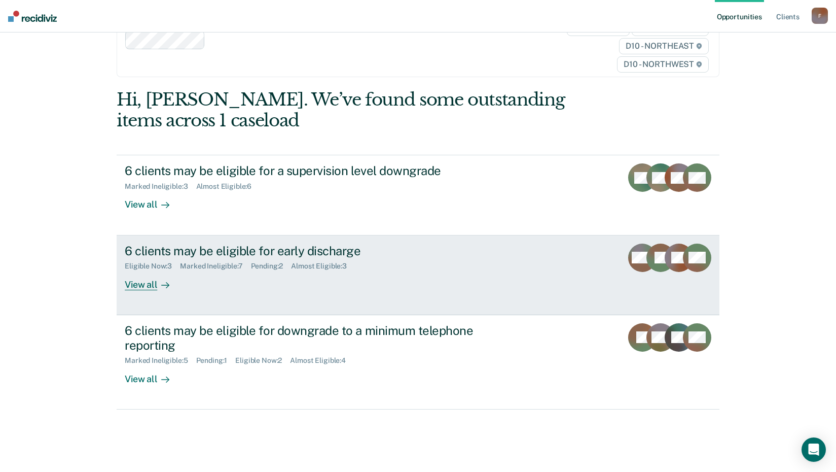
scroll to position [152, 0]
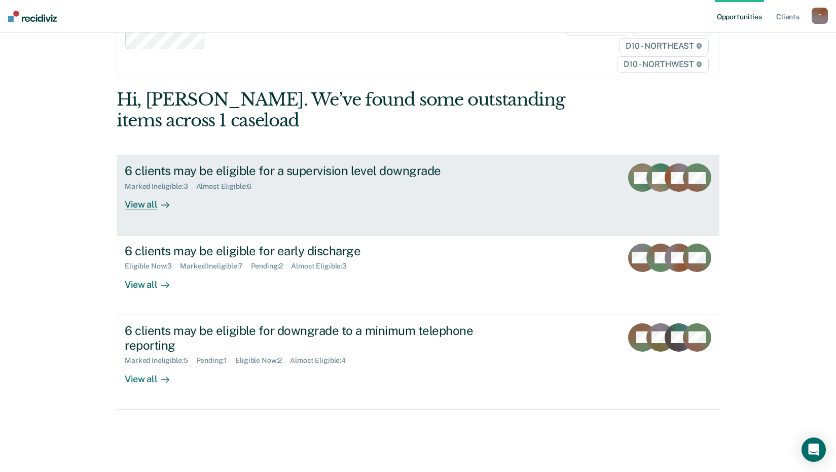
click at [138, 191] on div "View all" at bounding box center [153, 201] width 57 height 20
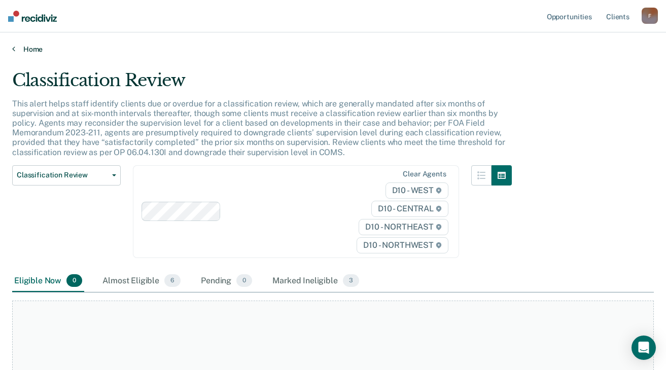
click at [15, 53] on icon at bounding box center [13, 49] width 3 height 8
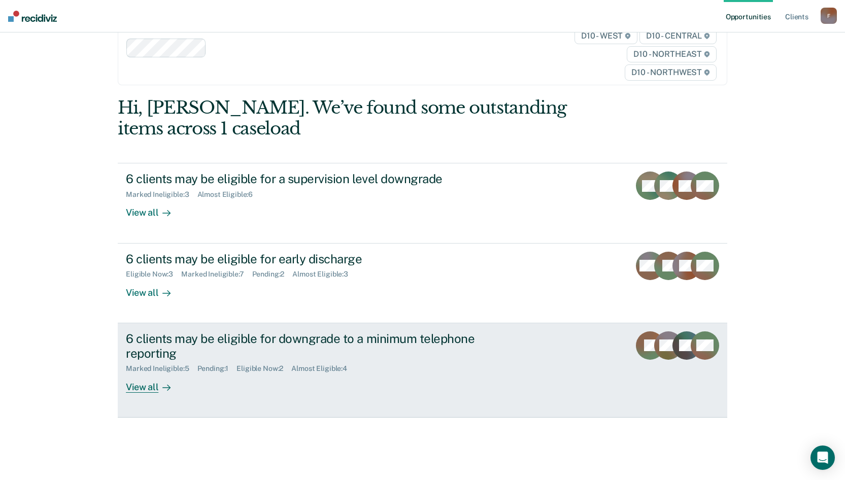
scroll to position [166, 0]
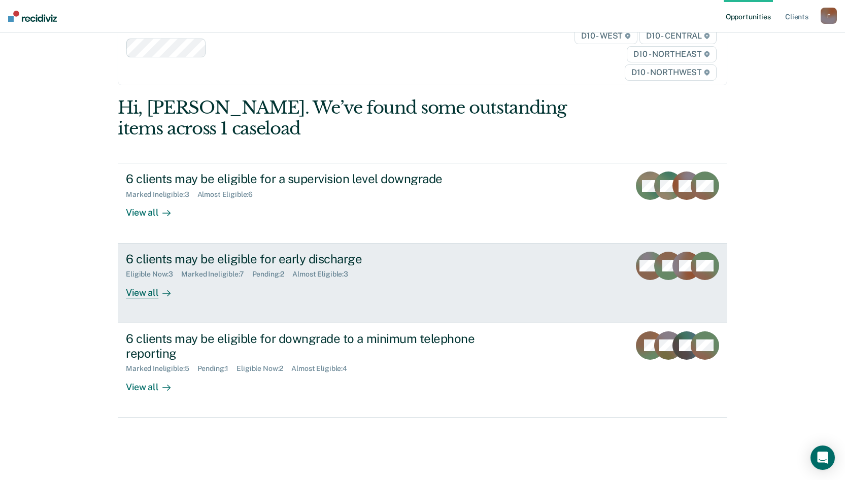
click at [139, 278] on div "View all" at bounding box center [154, 288] width 57 height 20
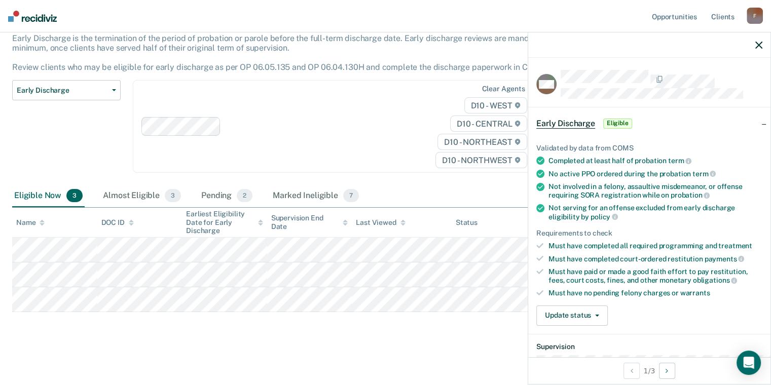
scroll to position [203, 0]
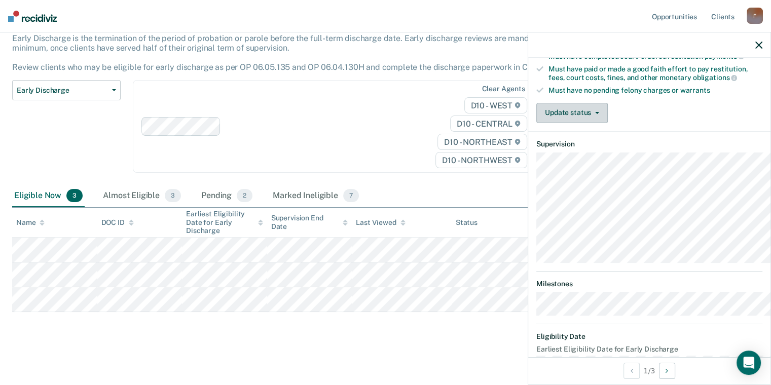
click at [552, 123] on button "Update status" at bounding box center [573, 113] width 72 height 20
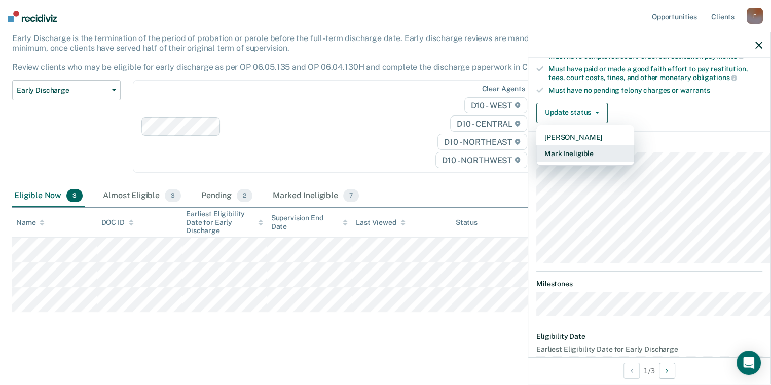
click at [537, 162] on button "Mark Ineligible" at bounding box center [586, 154] width 98 height 16
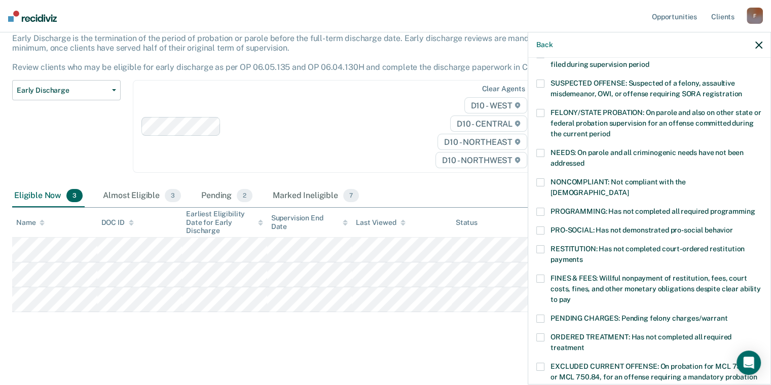
scroll to position [101, 0]
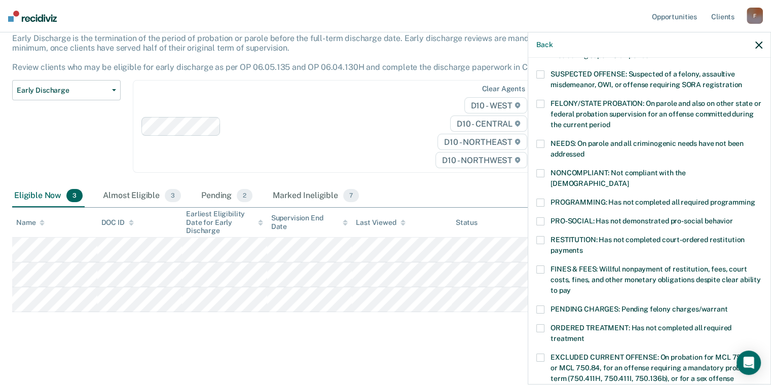
click at [537, 207] on span at bounding box center [541, 203] width 8 height 8
click at [529, 276] on div "MM Which of the following requirements has [PERSON_NAME] not met? [MEDICAL_DATA…" at bounding box center [650, 220] width 242 height 325
click at [537, 244] on span at bounding box center [541, 240] width 8 height 8
click at [537, 274] on span at bounding box center [541, 270] width 8 height 8
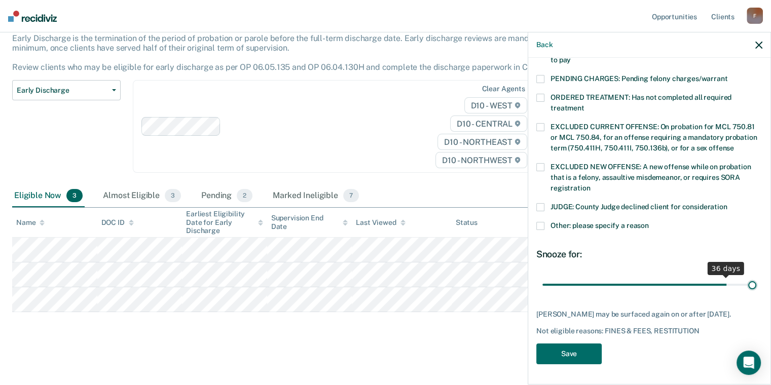
scroll to position [430, 0]
drag, startPoint x: 672, startPoint y: 254, endPoint x: 777, endPoint y: 244, distance: 105.4
type input "41"
click at [757, 276] on input "range" at bounding box center [650, 285] width 214 height 18
click at [537, 349] on button "Save" at bounding box center [569, 354] width 65 height 21
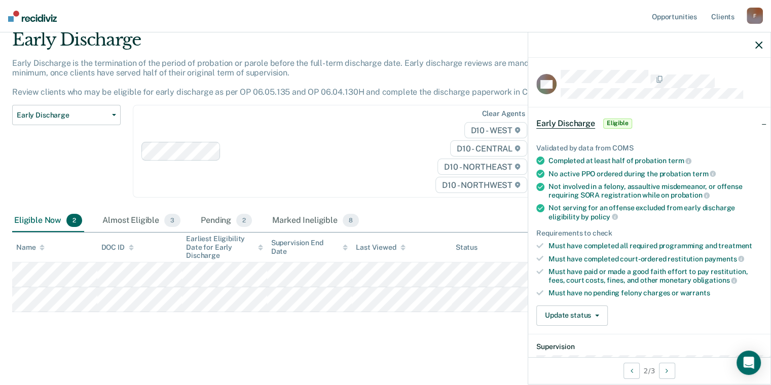
scroll to position [117, 0]
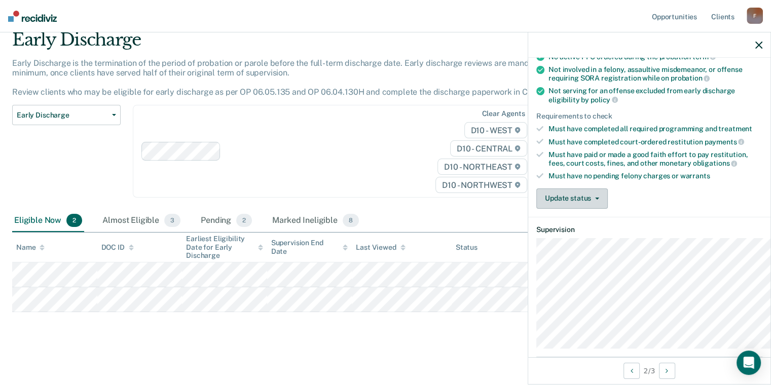
click at [537, 209] on button "Update status" at bounding box center [573, 199] width 72 height 20
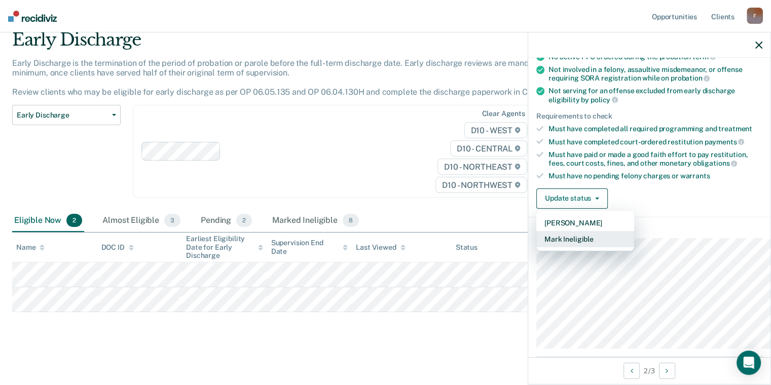
click at [537, 248] on button "Mark Ineligible" at bounding box center [586, 239] width 98 height 16
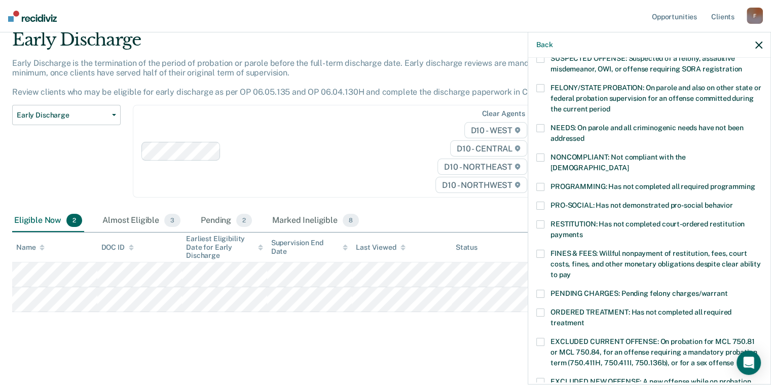
click at [537, 194] on label "PROGRAMMING: Has not completed all required programming" at bounding box center [650, 188] width 226 height 11
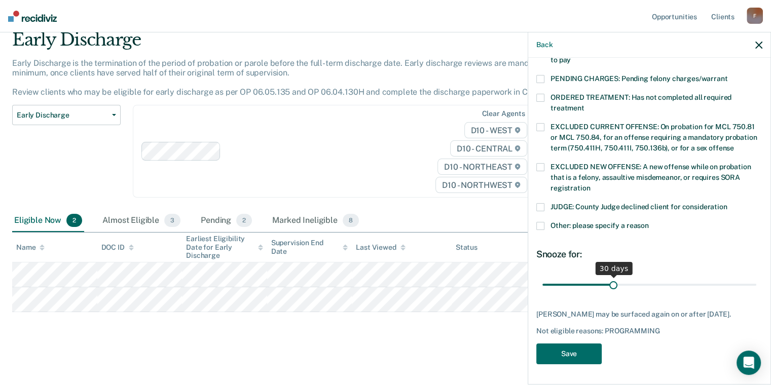
scroll to position [440, 0]
drag, startPoint x: 571, startPoint y: 256, endPoint x: 779, endPoint y: 263, distance: 208.1
type input "90"
click at [757, 276] on input "range" at bounding box center [650, 285] width 214 height 18
click at [537, 344] on button "Save" at bounding box center [569, 354] width 65 height 21
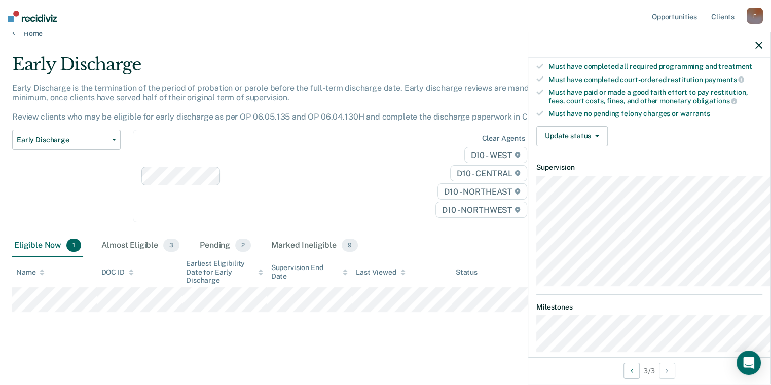
scroll to position [189, 0]
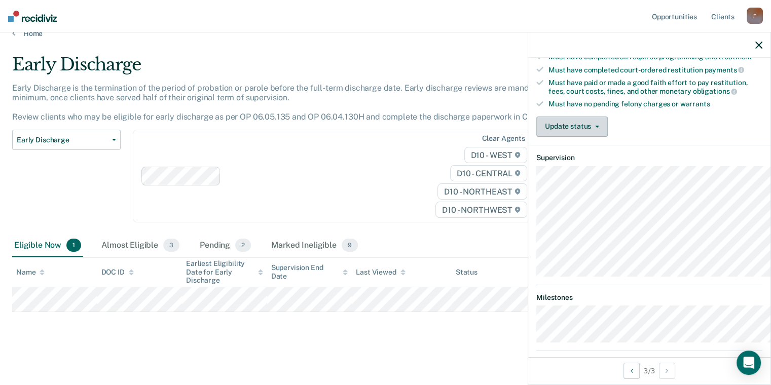
click at [553, 137] on button "Update status" at bounding box center [573, 127] width 72 height 20
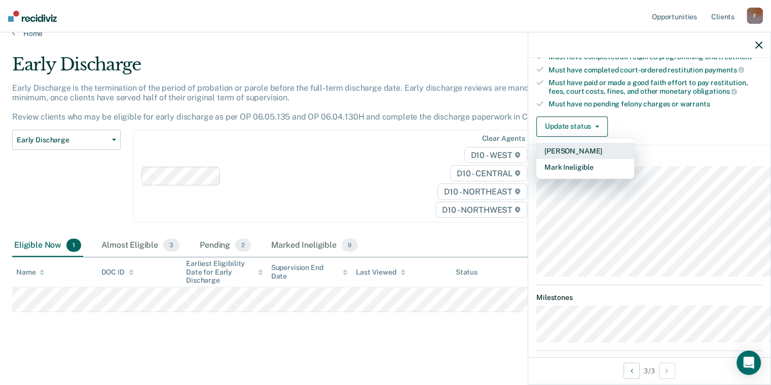
click at [537, 159] on button "[PERSON_NAME]" at bounding box center [586, 151] width 98 height 16
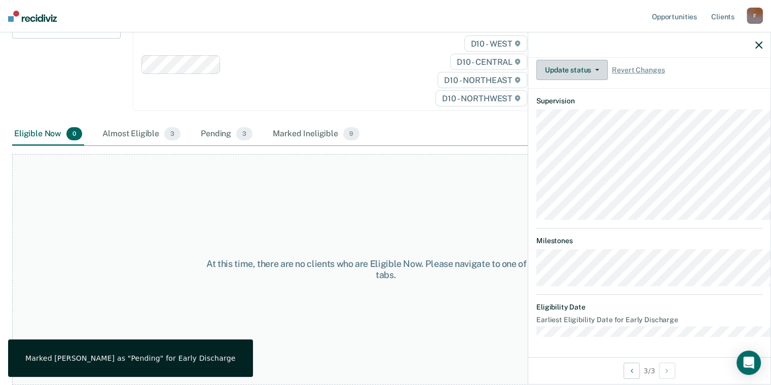
scroll to position [399, 0]
click at [756, 49] on button "button" at bounding box center [759, 45] width 7 height 9
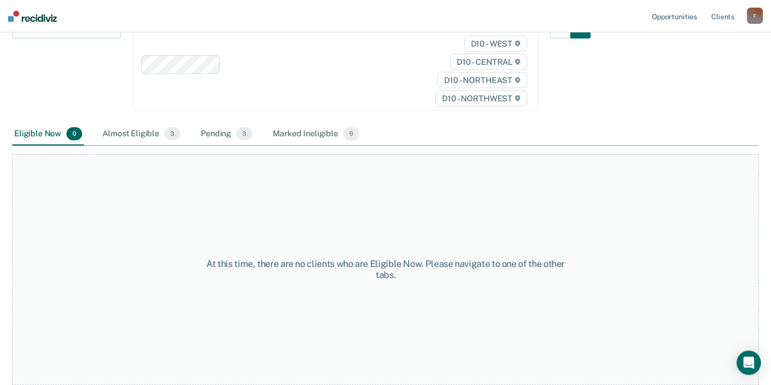
click at [270, 270] on div "At this time, there are no clients who are Eligible Now. Please navigate to one…" at bounding box center [385, 269] width 747 height 231
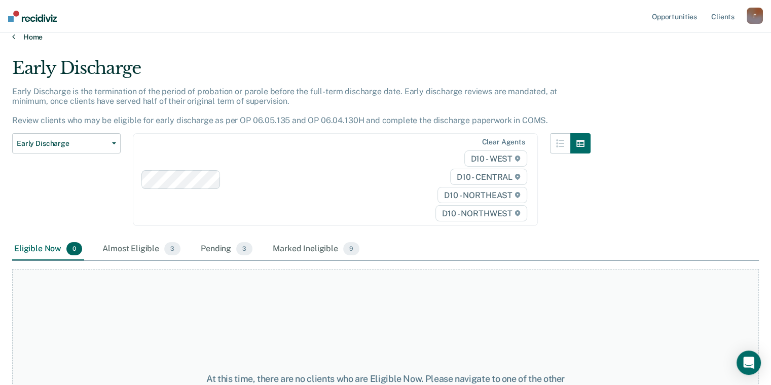
click at [20, 42] on link "Home" at bounding box center [385, 36] width 747 height 9
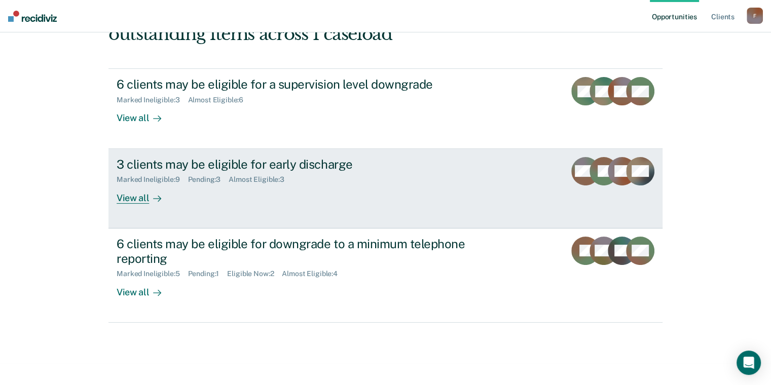
scroll to position [203, 0]
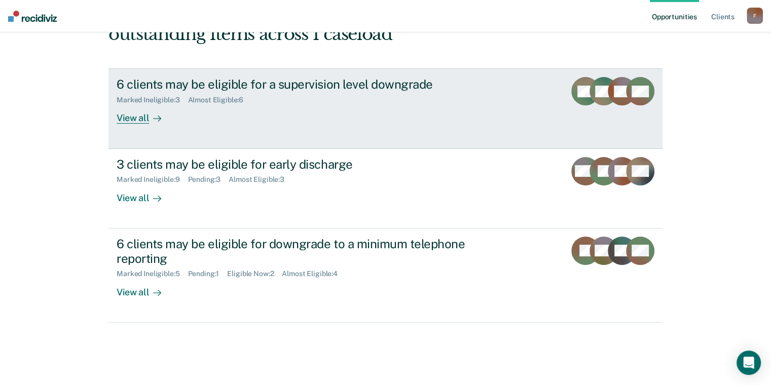
click at [137, 124] on div "View all" at bounding box center [145, 114] width 57 height 20
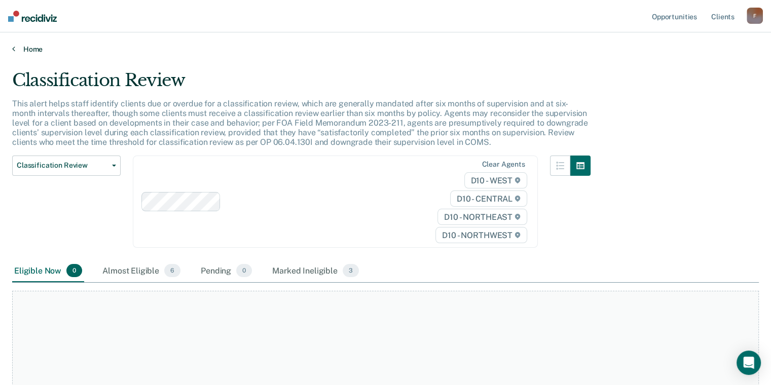
click at [15, 53] on icon at bounding box center [13, 49] width 3 height 8
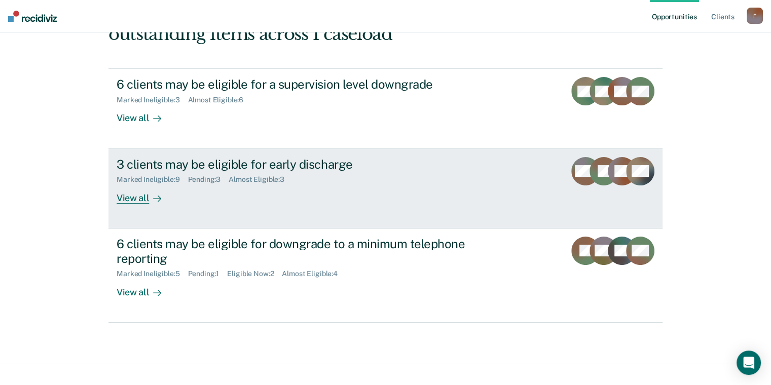
scroll to position [305, 0]
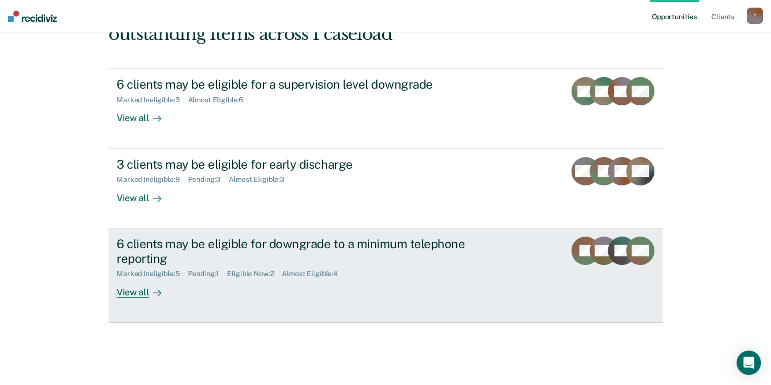
click at [136, 278] on div "View all" at bounding box center [145, 288] width 57 height 20
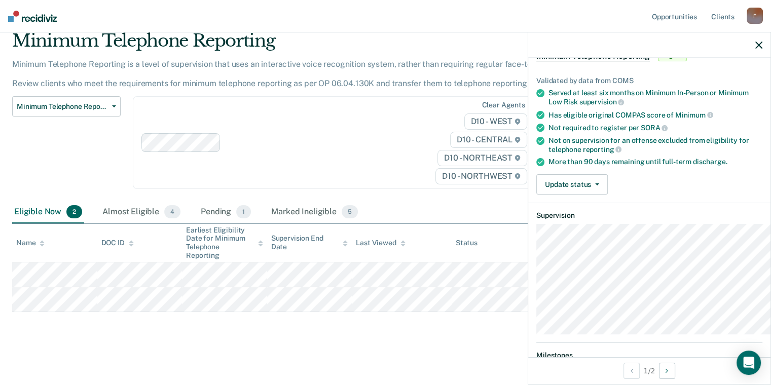
scroll to position [51, 0]
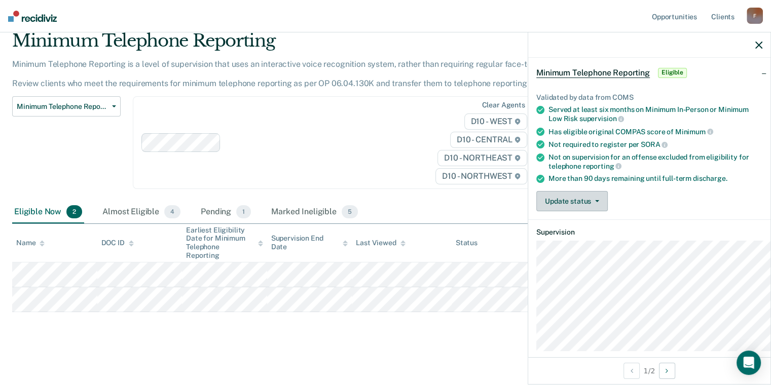
click at [542, 212] on button "Update status" at bounding box center [573, 201] width 72 height 20
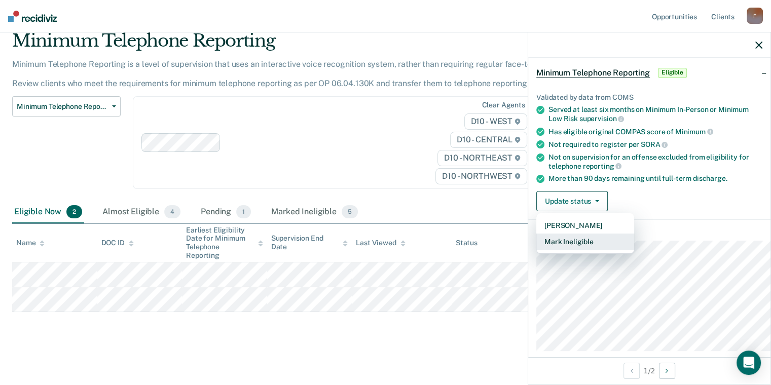
click at [537, 250] on button "Mark Ineligible" at bounding box center [586, 242] width 98 height 16
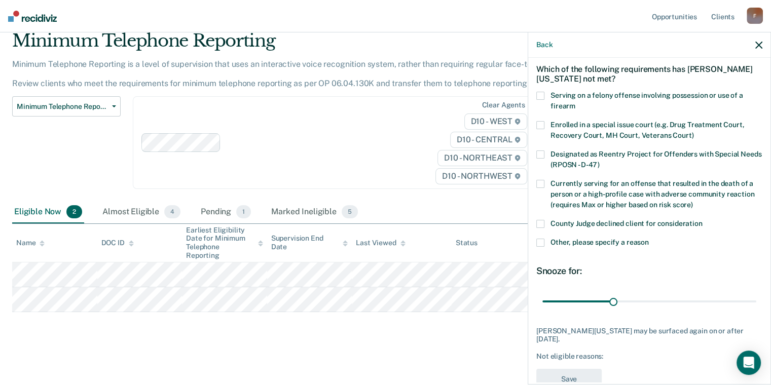
scroll to position [0, 0]
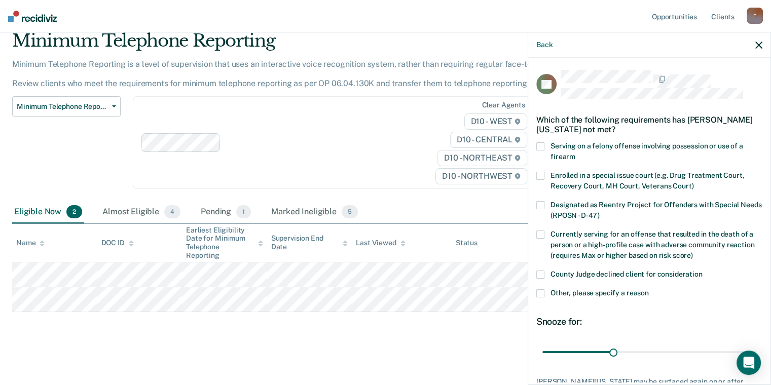
click at [551, 297] on span "Other, please specify a reason" at bounding box center [600, 293] width 98 height 8
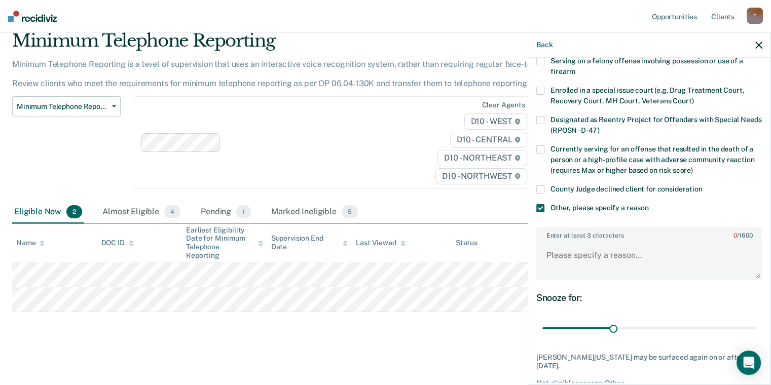
scroll to position [203, 0]
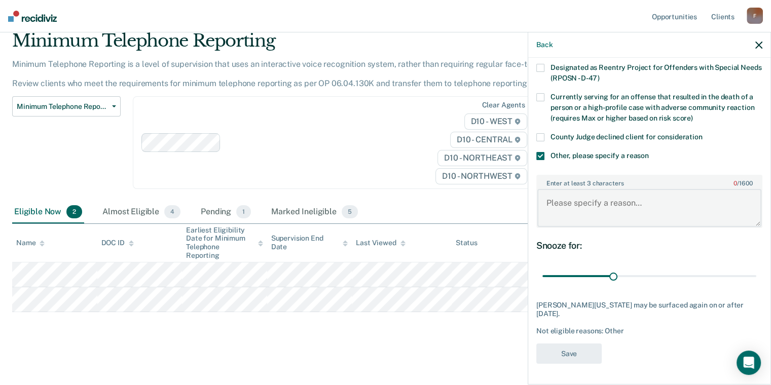
click at [538, 189] on textarea "Enter at least 3 characters 0 / 1600" at bounding box center [650, 208] width 224 height 38
click at [553, 190] on textarea "Enter at least 3 characters 0 / 1600" at bounding box center [650, 208] width 224 height 38
type textarea "Not Eligible due to charge"
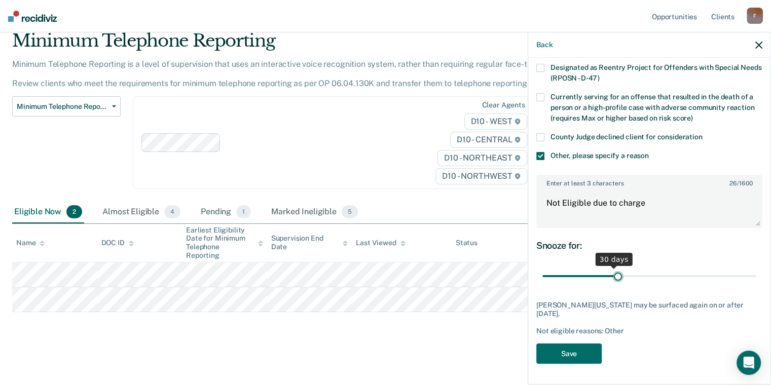
click at [577, 283] on input "range" at bounding box center [650, 276] width 214 height 18
drag, startPoint x: 578, startPoint y: 284, endPoint x: 779, endPoint y: 264, distance: 201.3
type input "90"
click at [757, 267] on input "range" at bounding box center [650, 276] width 214 height 18
click at [537, 365] on button "Save" at bounding box center [569, 354] width 65 height 21
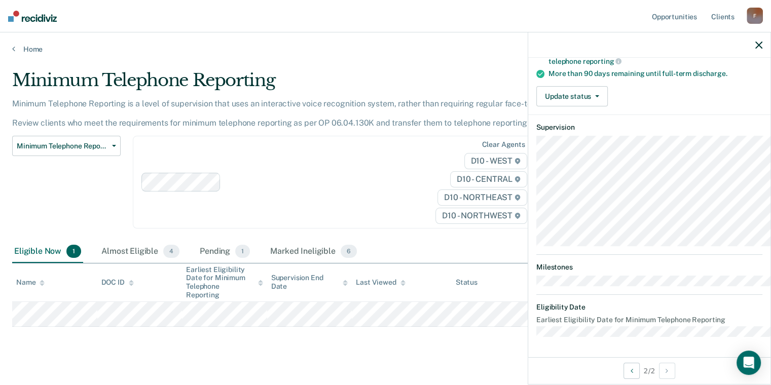
scroll to position [101, 0]
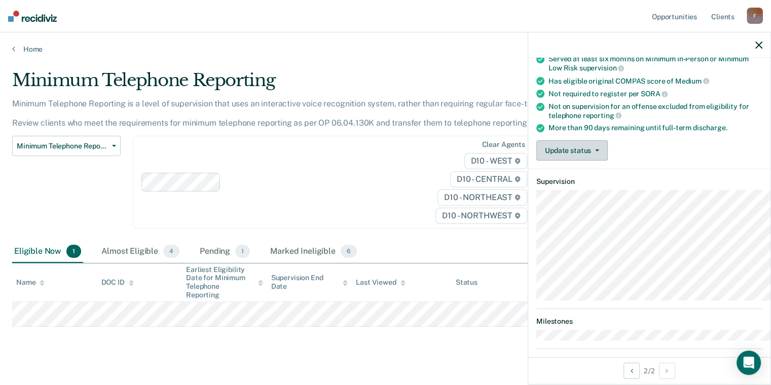
click at [591, 152] on span "button" at bounding box center [595, 151] width 8 height 2
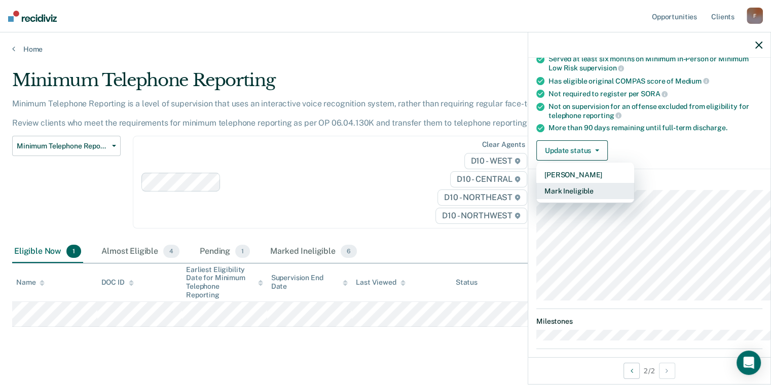
click at [537, 199] on button "Mark Ineligible" at bounding box center [586, 191] width 98 height 16
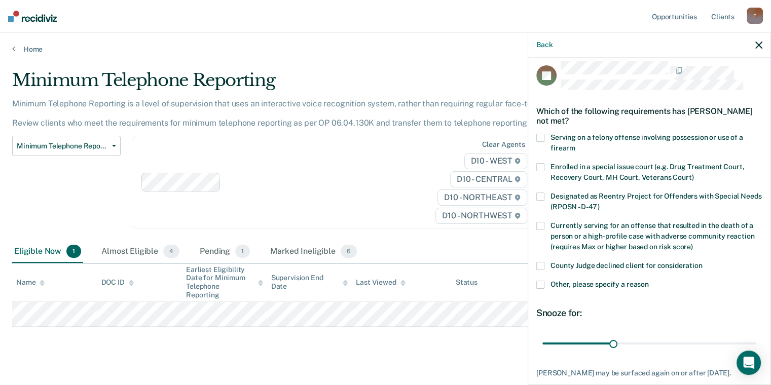
scroll to position [0, 0]
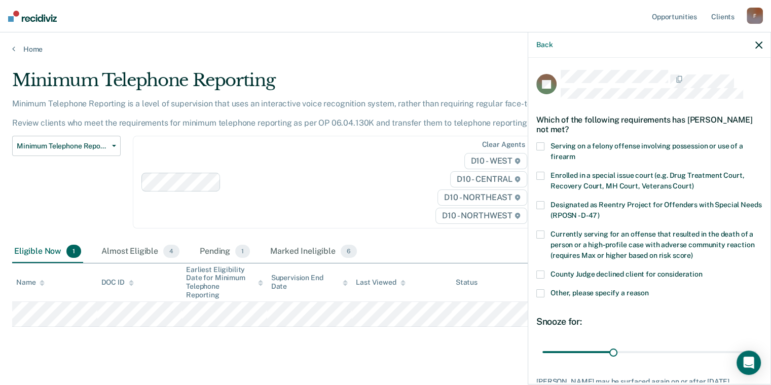
click at [537, 298] on span at bounding box center [541, 294] width 8 height 8
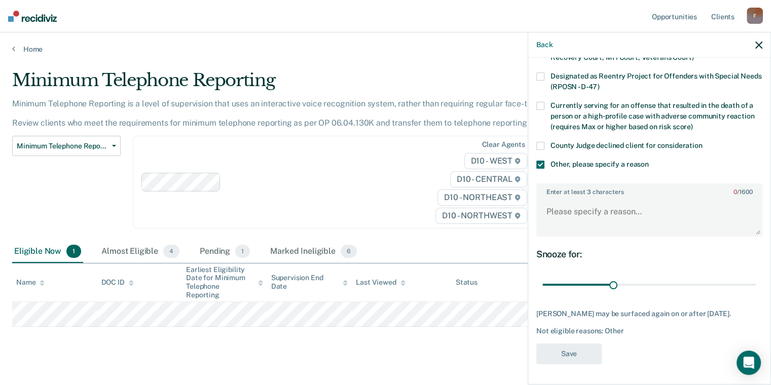
scroll to position [229, 0]
drag, startPoint x: 572, startPoint y: 254, endPoint x: 759, endPoint y: 260, distance: 187.3
type input "90"
click at [757, 276] on input "range" at bounding box center [650, 285] width 214 height 18
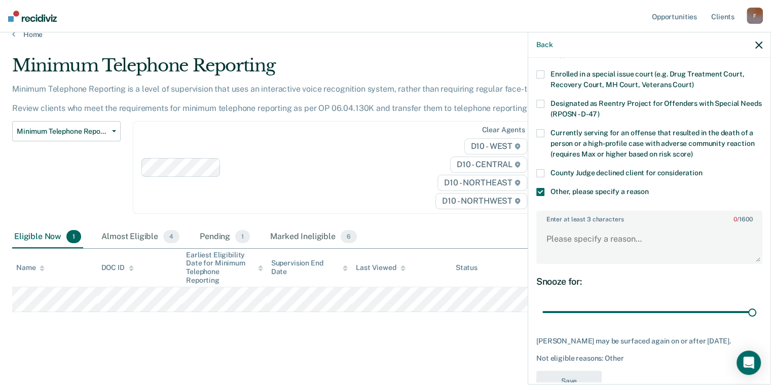
scroll to position [0, 0]
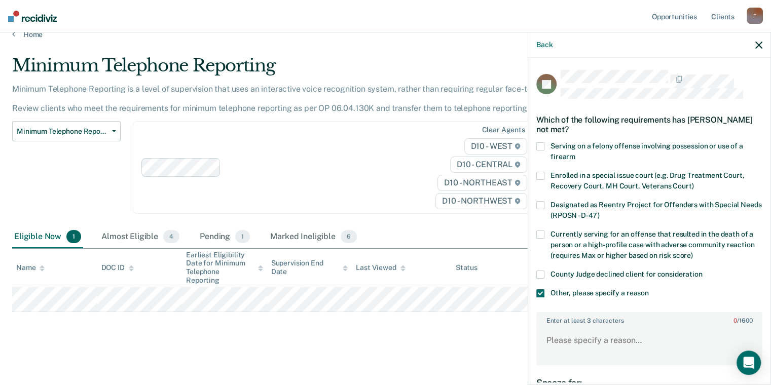
click at [537, 298] on span at bounding box center [541, 294] width 8 height 8
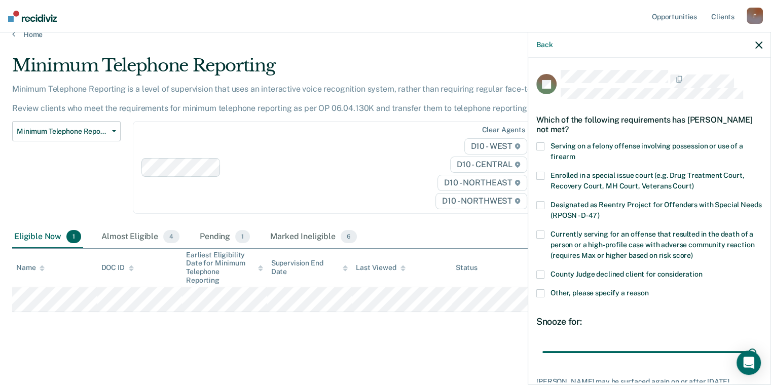
click at [756, 49] on icon "button" at bounding box center [759, 45] width 7 height 7
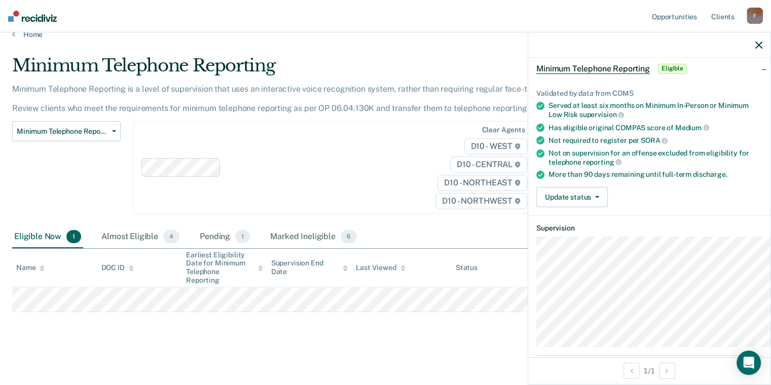
scroll to position [101, 0]
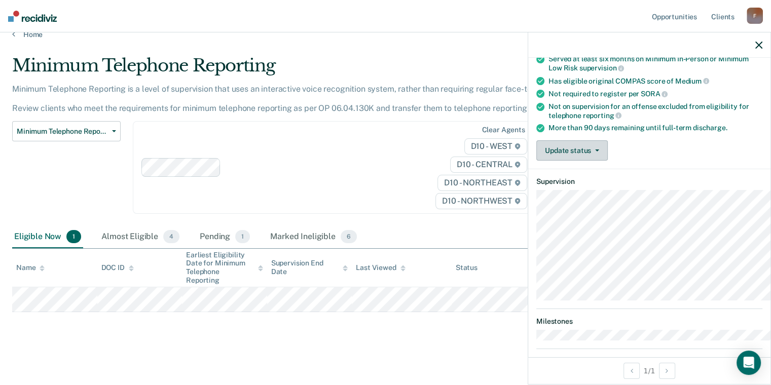
click at [591, 152] on span "button" at bounding box center [595, 151] width 8 height 2
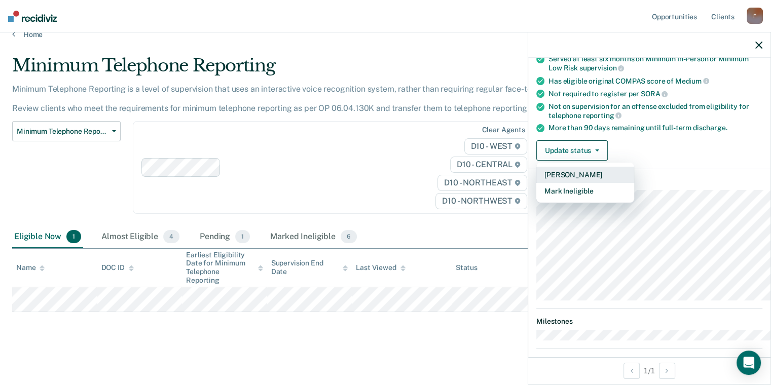
click at [537, 183] on button "[PERSON_NAME]" at bounding box center [586, 175] width 98 height 16
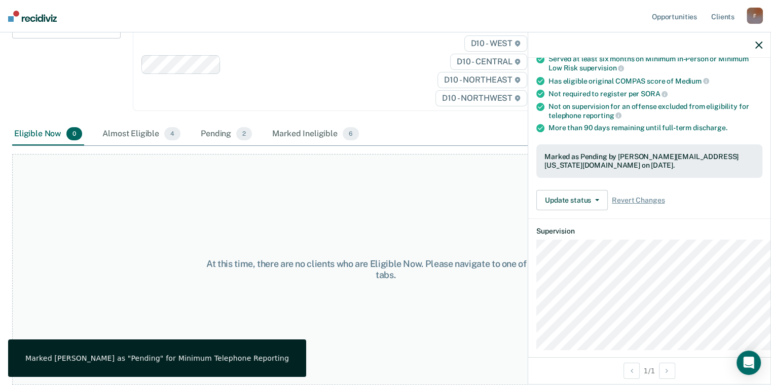
click at [260, 209] on div "At this time, there are no clients who are Eligible Now. Please navigate to one…" at bounding box center [385, 265] width 747 height 239
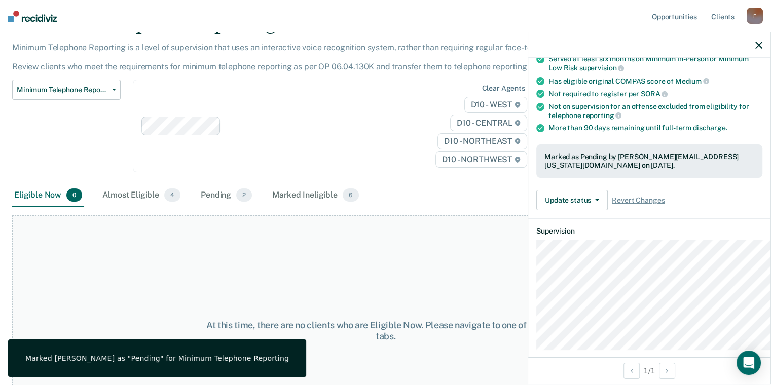
scroll to position [0, 0]
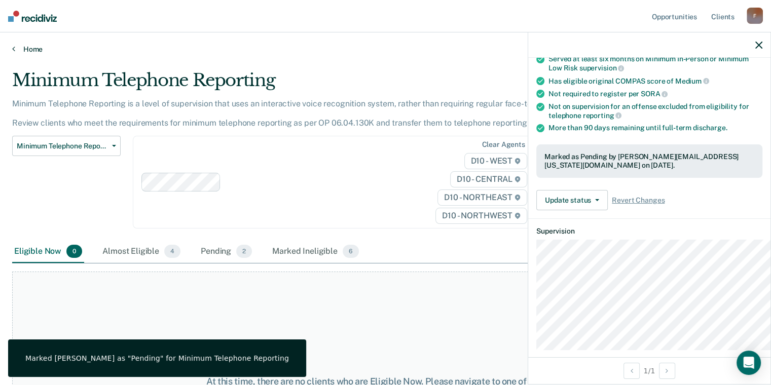
click at [46, 54] on link "Home" at bounding box center [385, 49] width 747 height 9
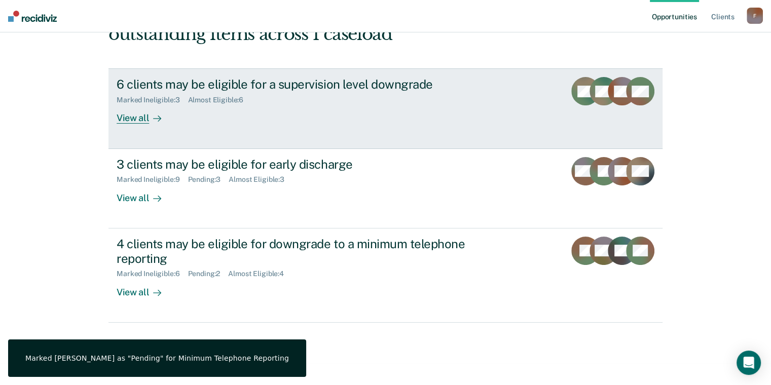
scroll to position [305, 0]
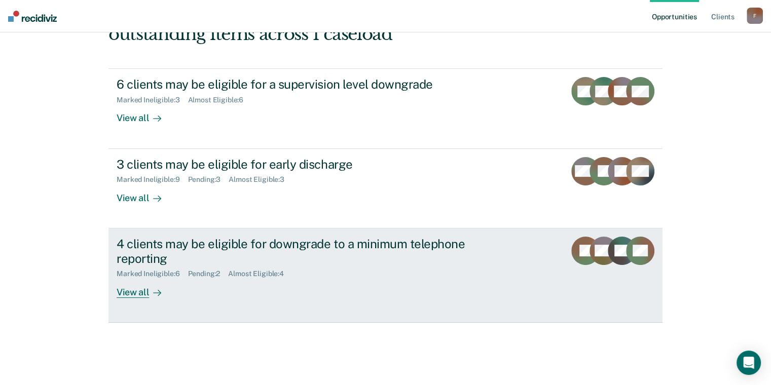
click at [125, 278] on div "View all" at bounding box center [145, 288] width 57 height 20
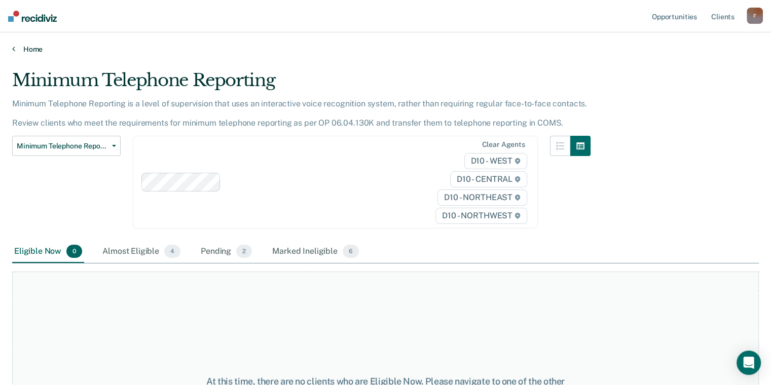
click at [30, 54] on link "Home" at bounding box center [385, 49] width 747 height 9
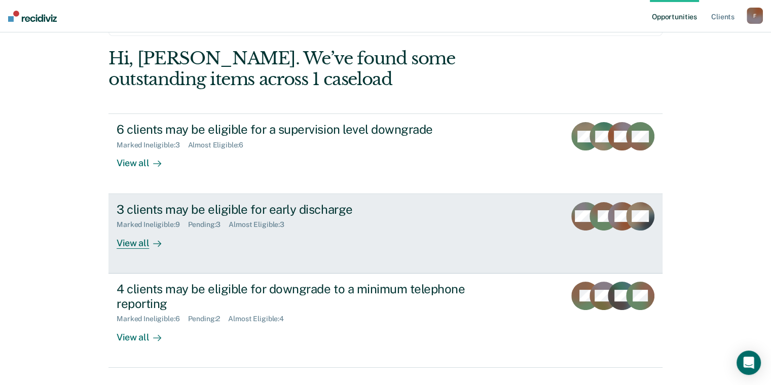
scroll to position [203, 0]
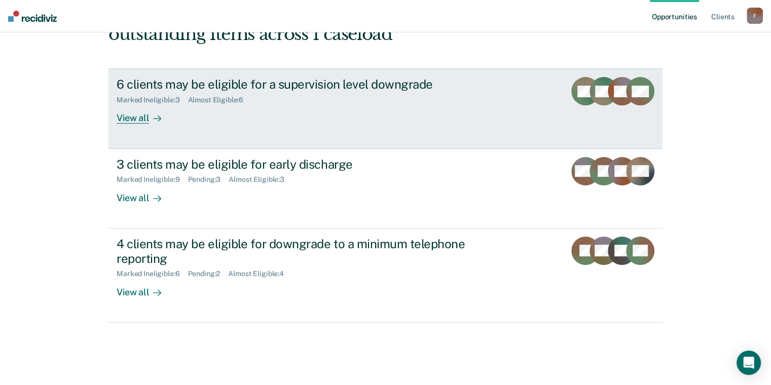
click at [129, 124] on div "View all" at bounding box center [145, 114] width 57 height 20
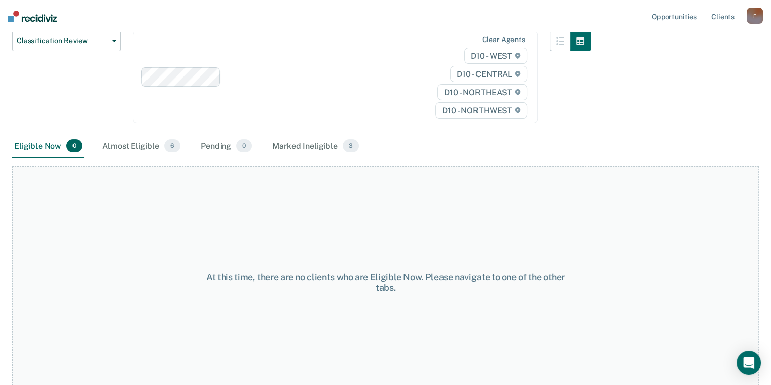
scroll to position [254, 0]
